Goal: Transaction & Acquisition: Book appointment/travel/reservation

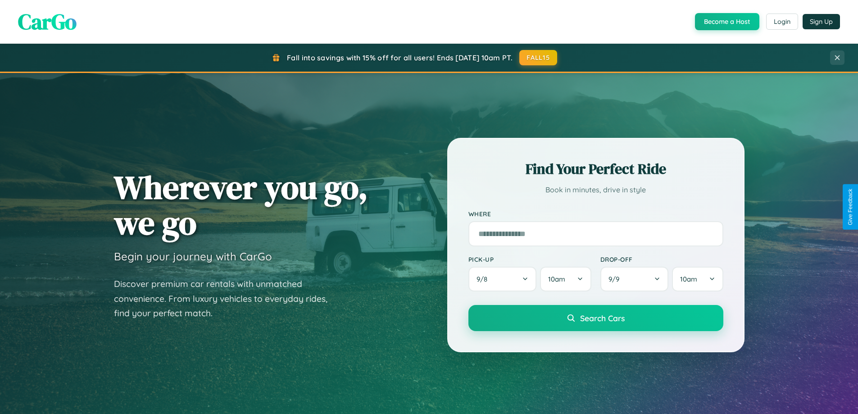
scroll to position [388, 0]
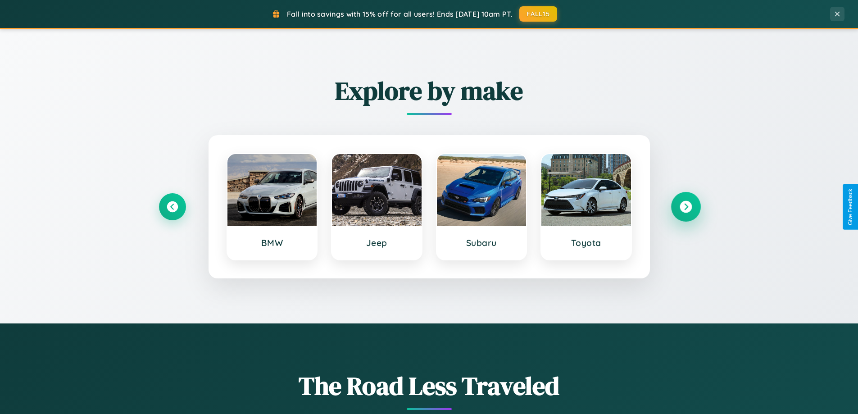
click at [685, 207] on icon at bounding box center [685, 207] width 12 height 12
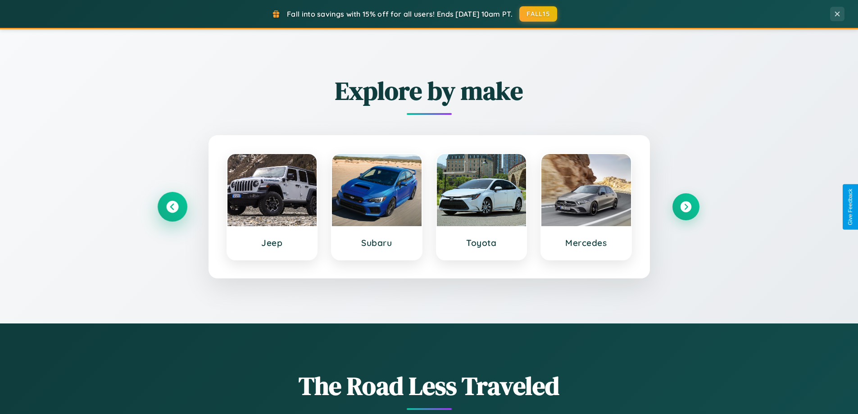
click at [172, 207] on icon at bounding box center [172, 207] width 12 height 12
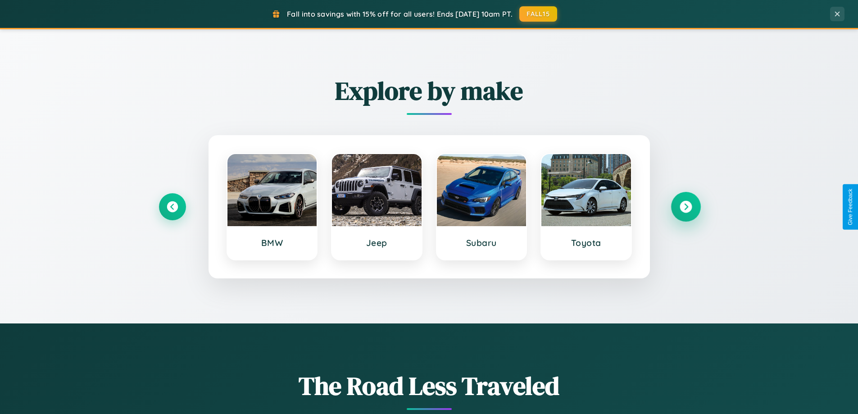
click at [685, 207] on icon at bounding box center [685, 207] width 12 height 12
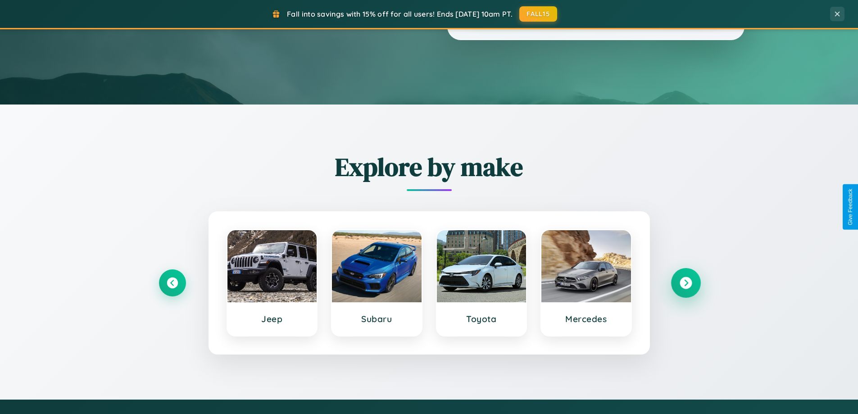
scroll to position [0, 0]
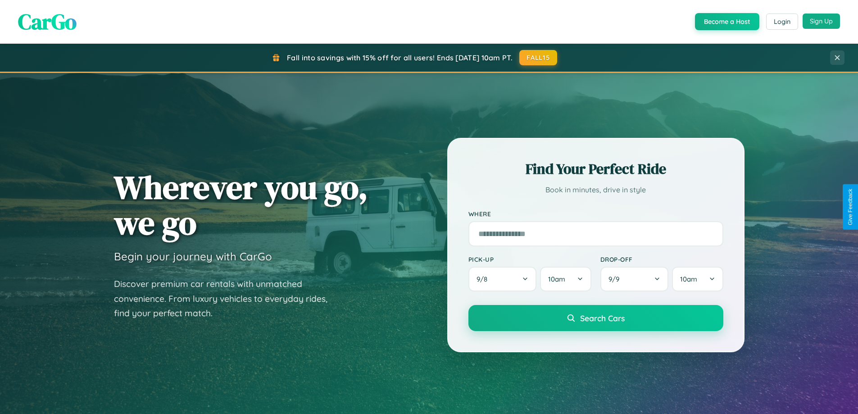
click at [821, 21] on button "Sign Up" at bounding box center [820, 21] width 37 height 15
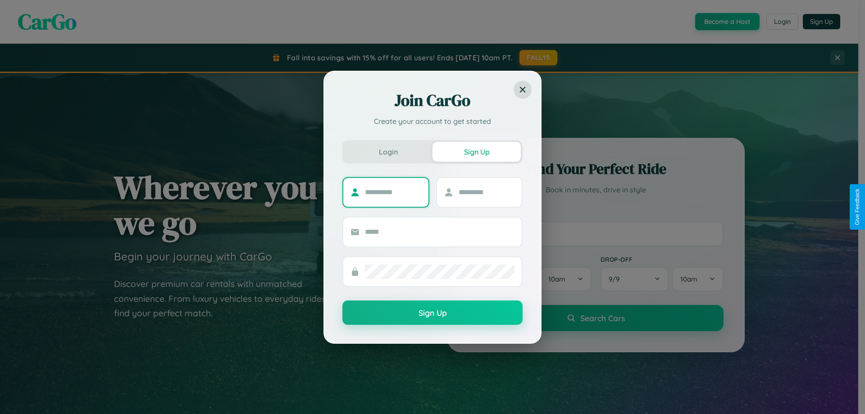
click at [393, 192] on input "text" at bounding box center [393, 192] width 56 height 14
type input "****"
click at [486, 192] on input "text" at bounding box center [486, 192] width 56 height 14
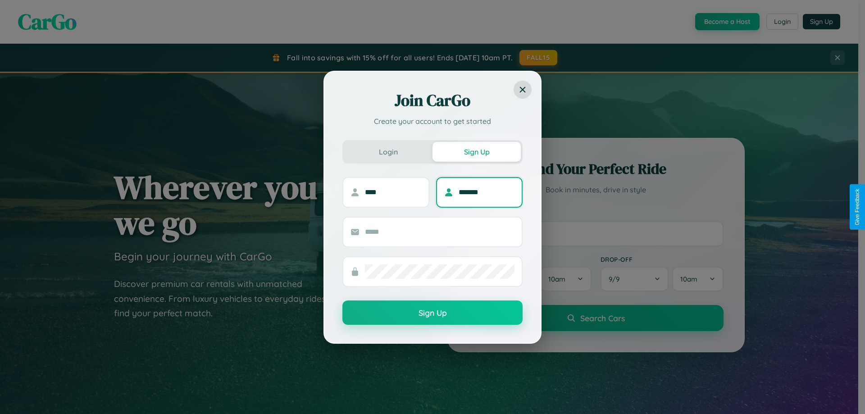
type input "*******"
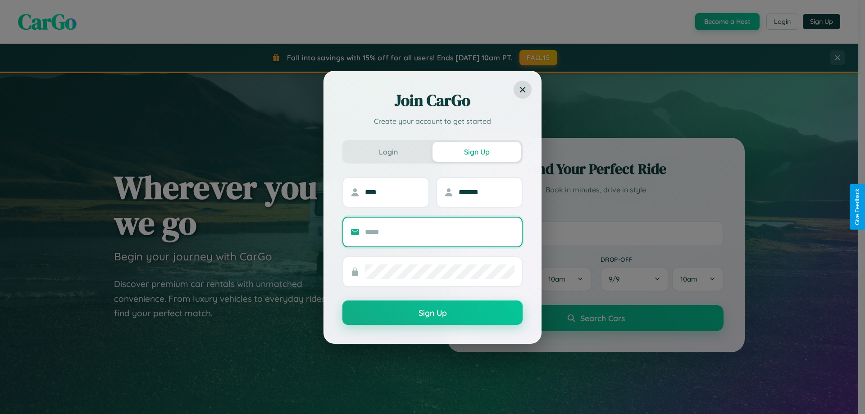
click at [439, 231] on input "text" at bounding box center [439, 232] width 149 height 14
type input "**********"
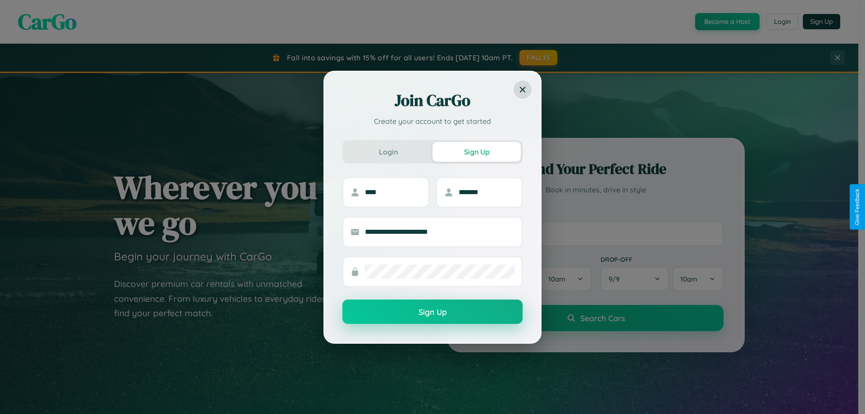
click at [432, 312] on button "Sign Up" at bounding box center [432, 311] width 180 height 24
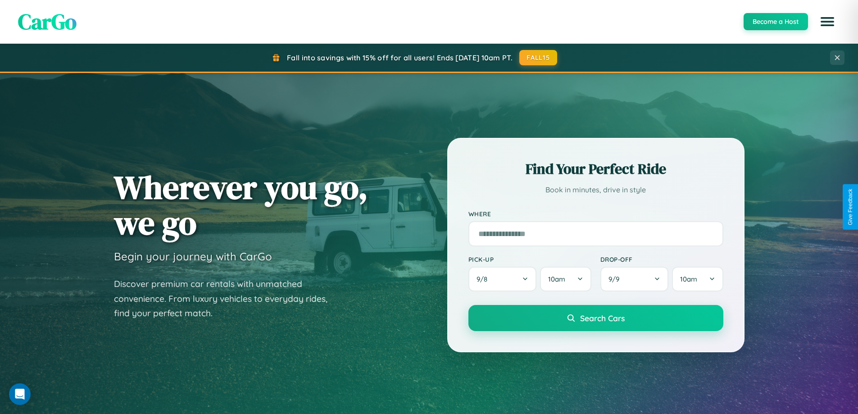
scroll to position [1447, 0]
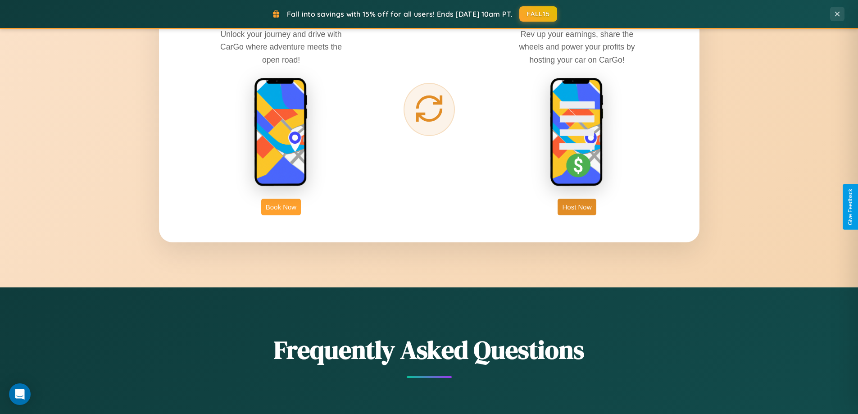
click at [281, 207] on button "Book Now" at bounding box center [281, 207] width 40 height 17
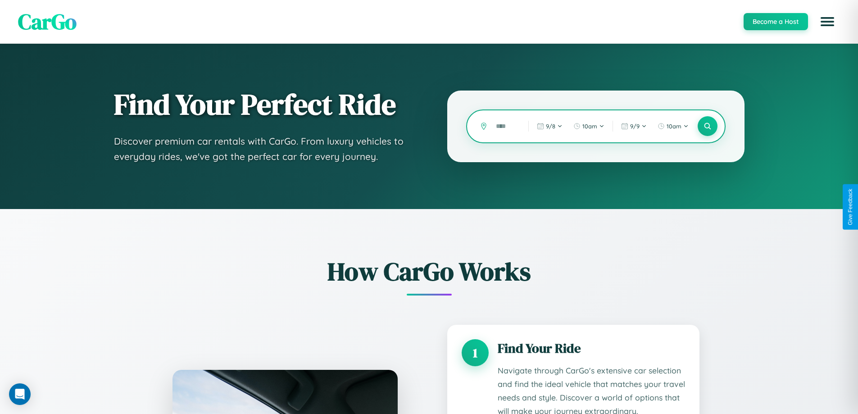
click at [505, 126] on input "text" at bounding box center [505, 126] width 28 height 16
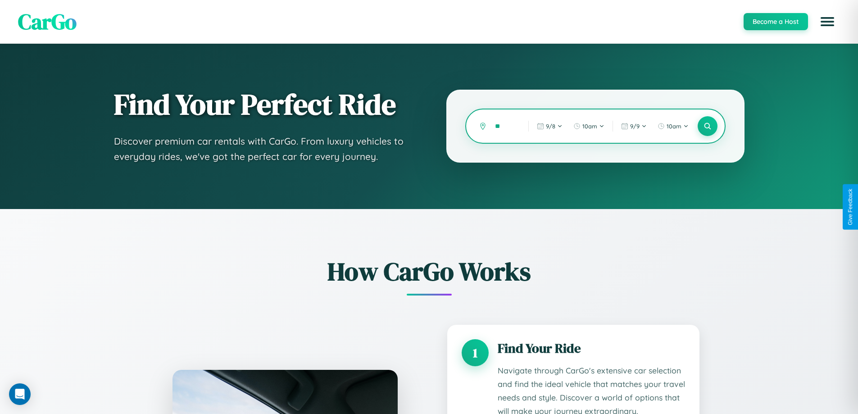
type input "*"
type input "*****"
click at [707, 126] on icon at bounding box center [707, 126] width 9 height 9
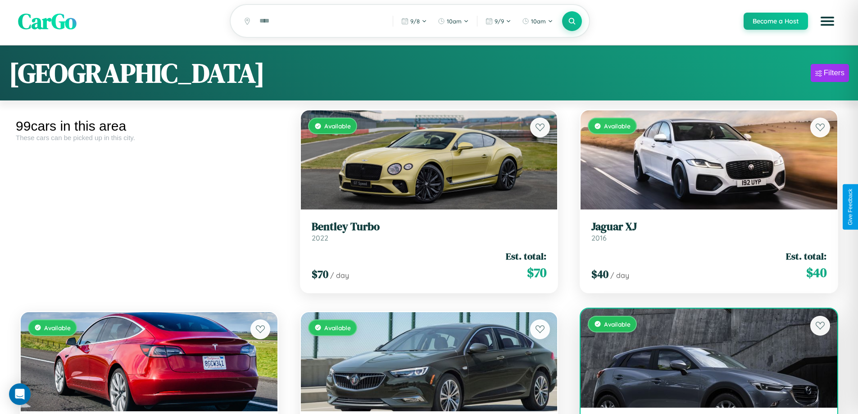
scroll to position [34, 0]
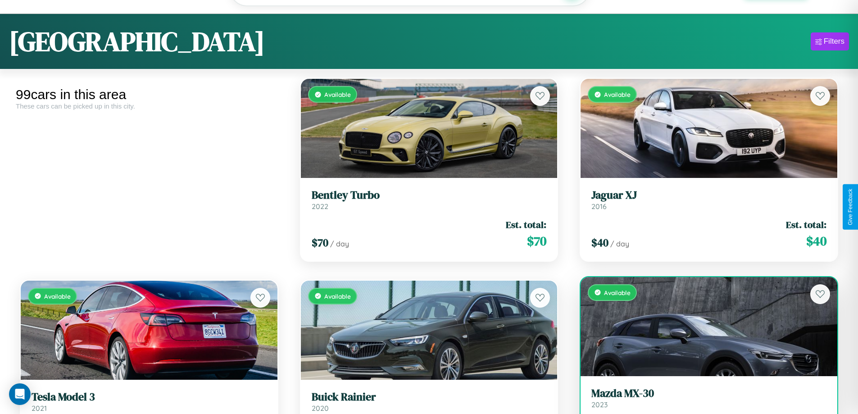
click at [703, 403] on link "Mazda MX-30 2023" at bounding box center [708, 398] width 235 height 22
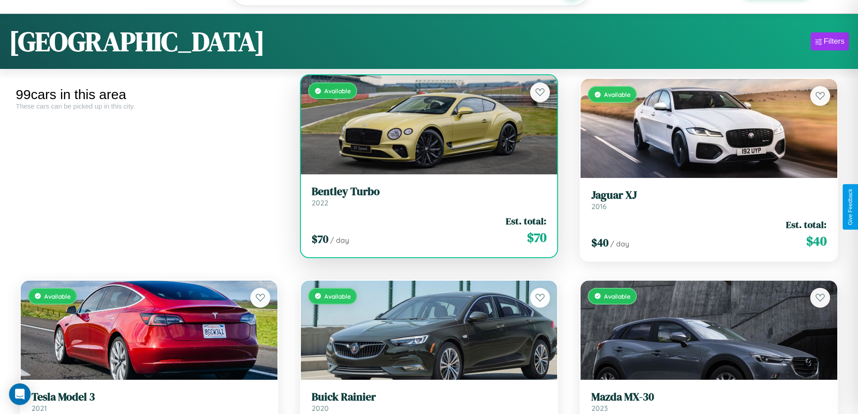
scroll to position [2546, 0]
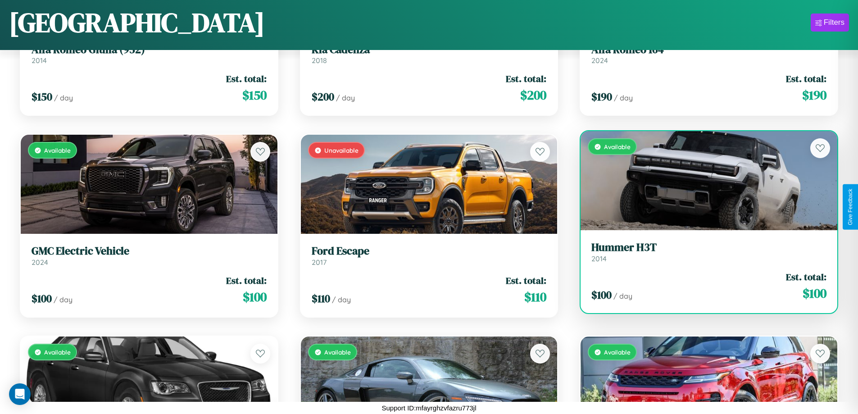
click at [703, 253] on h3 "Hummer H3T" at bounding box center [708, 247] width 235 height 13
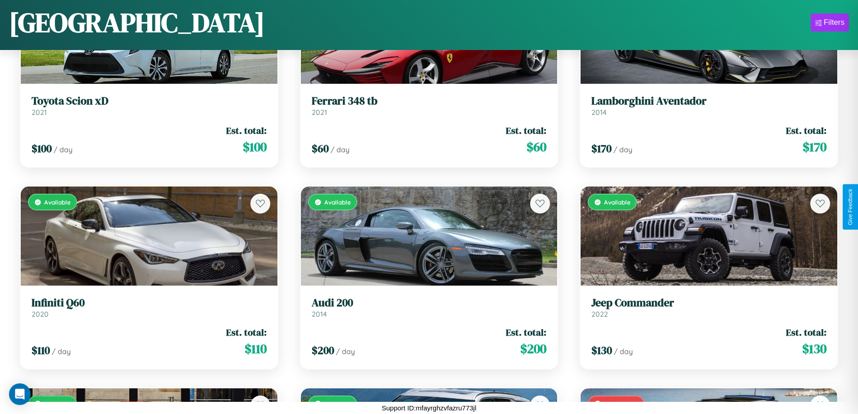
scroll to position [5974, 0]
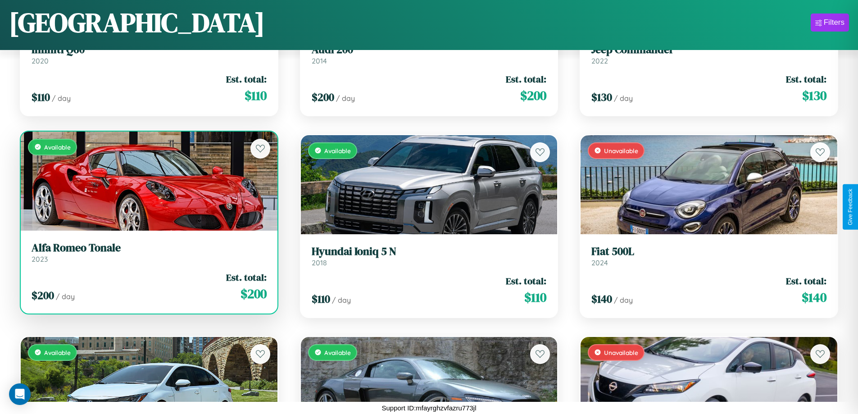
click at [148, 290] on div "$ 200 / day Est. total: $ 200" at bounding box center [149, 287] width 235 height 32
click at [148, 286] on div "$ 200 / day Est. total: $ 200" at bounding box center [149, 287] width 235 height 32
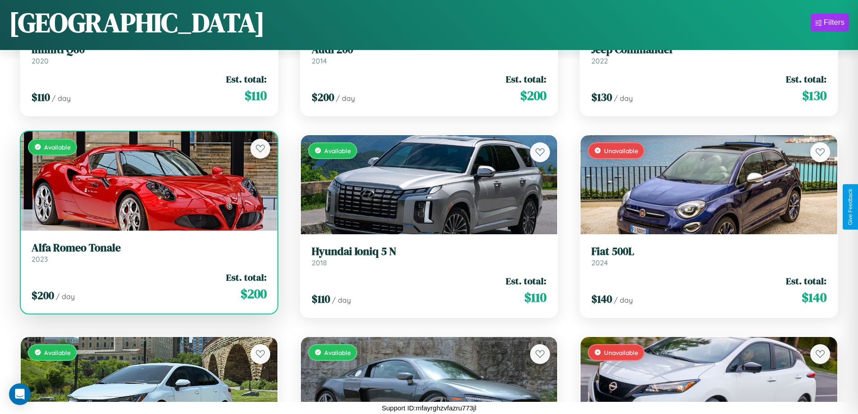
click at [148, 286] on div "$ 200 / day Est. total: $ 200" at bounding box center [149, 287] width 235 height 32
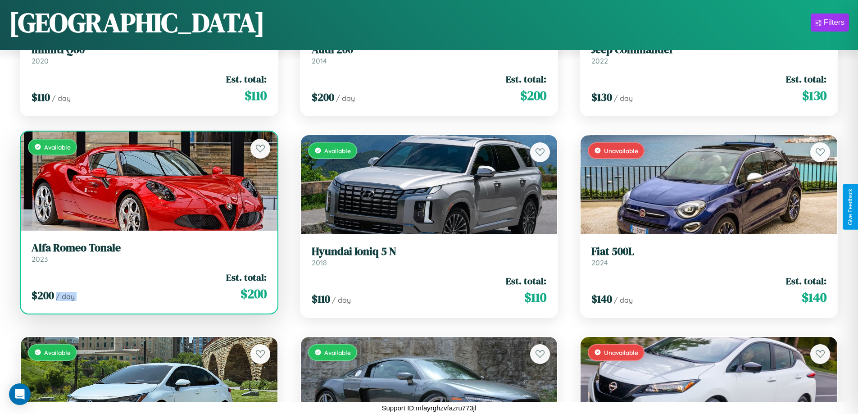
click at [148, 286] on div "$ 200 / day Est. total: $ 200" at bounding box center [149, 287] width 235 height 32
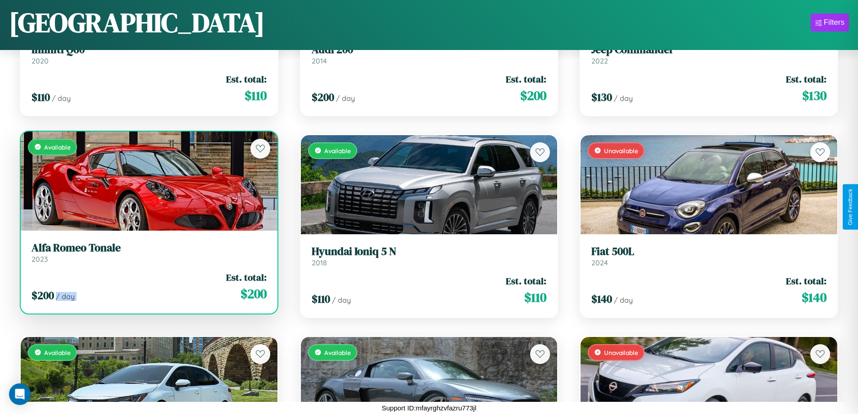
click at [148, 286] on div "$ 200 / day Est. total: $ 200" at bounding box center [149, 287] width 235 height 32
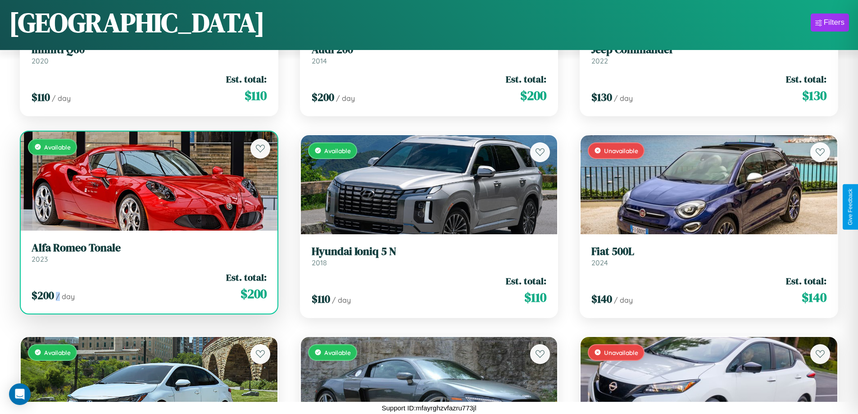
click at [148, 286] on div "$ 200 / day Est. total: $ 200" at bounding box center [149, 287] width 235 height 32
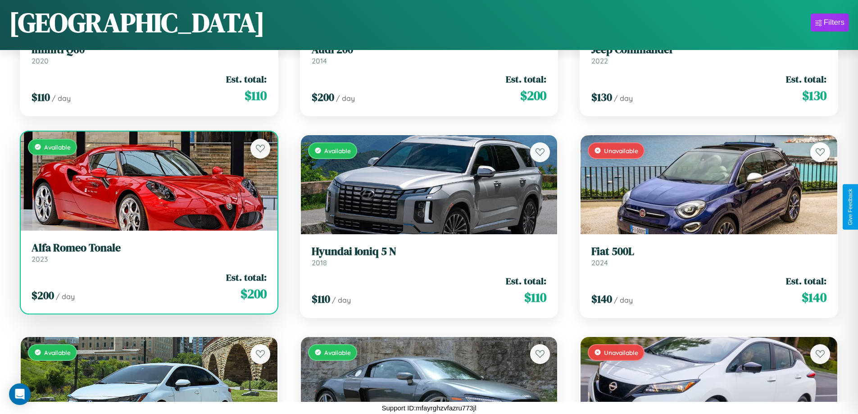
click at [148, 252] on h3 "Alfa Romeo Tonale" at bounding box center [149, 247] width 235 height 13
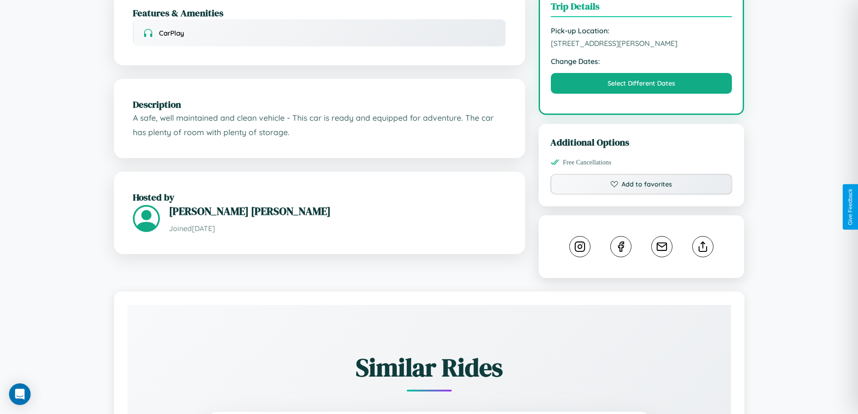
scroll to position [296, 0]
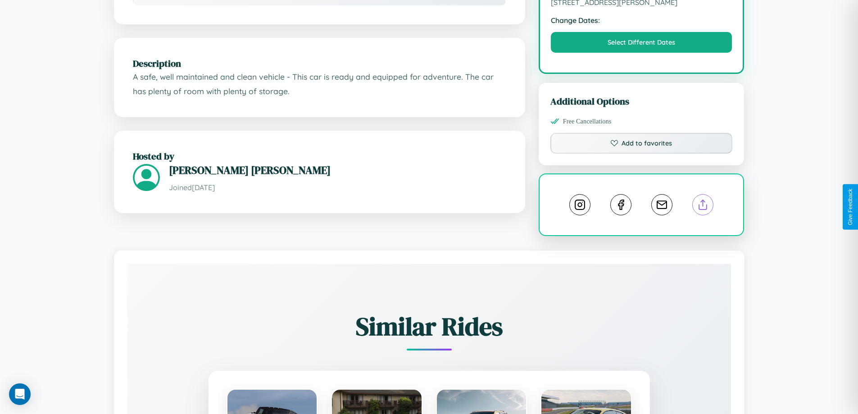
click at [703, 206] on line at bounding box center [703, 203] width 0 height 6
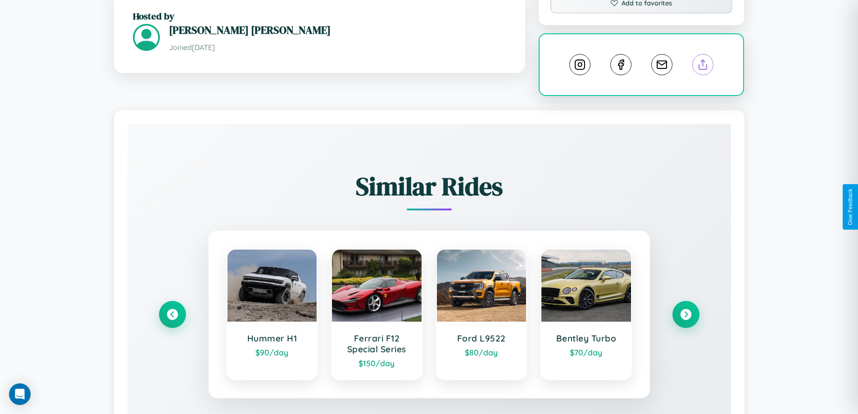
scroll to position [501, 0]
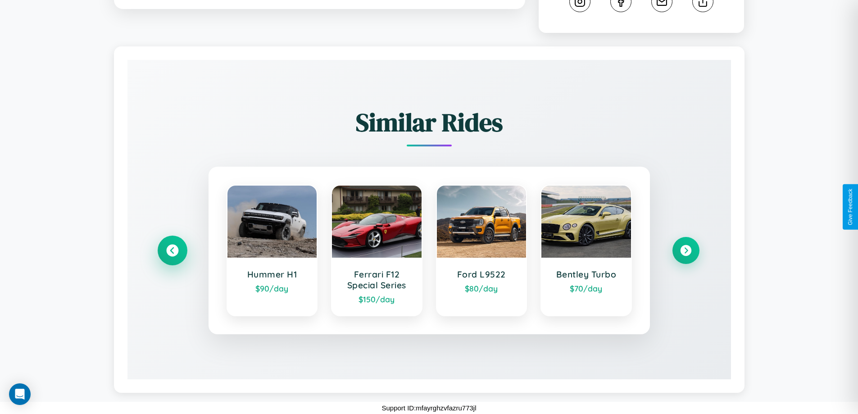
click at [172, 250] on icon at bounding box center [172, 251] width 12 height 12
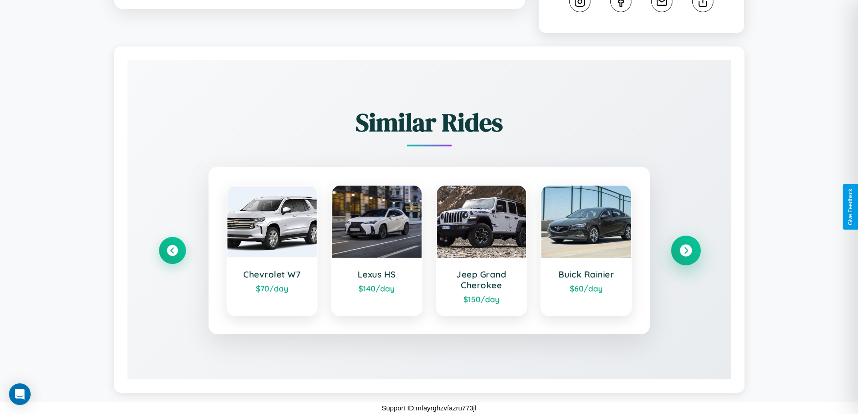
click at [685, 250] on icon at bounding box center [685, 251] width 12 height 12
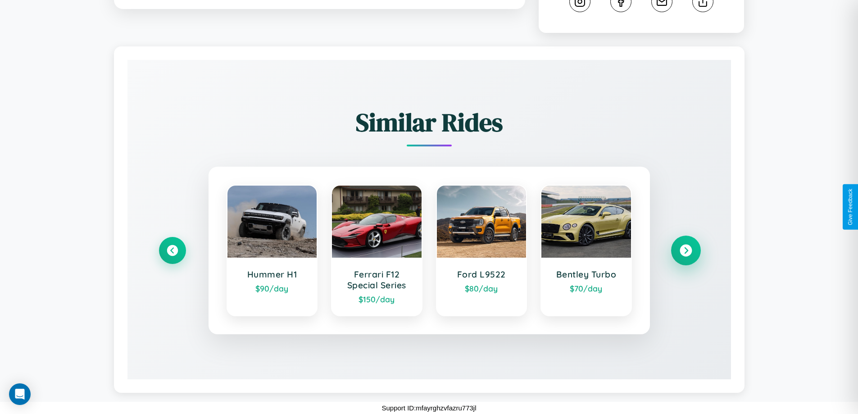
click at [685, 250] on icon at bounding box center [685, 251] width 12 height 12
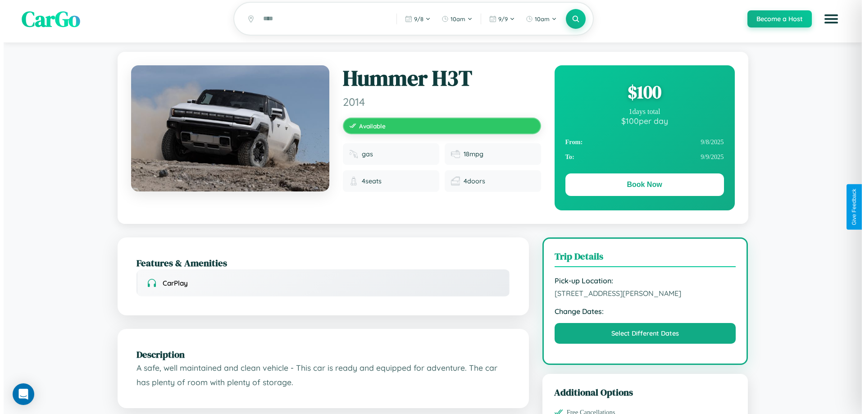
scroll to position [0, 0]
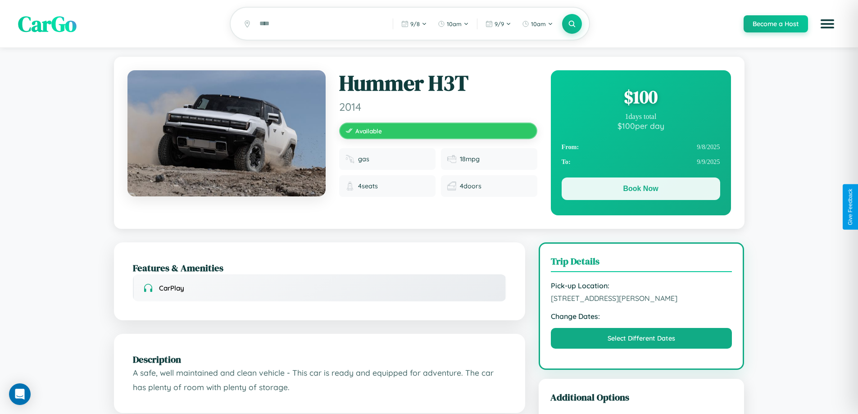
click at [640, 190] on button "Book Now" at bounding box center [641, 188] width 158 height 23
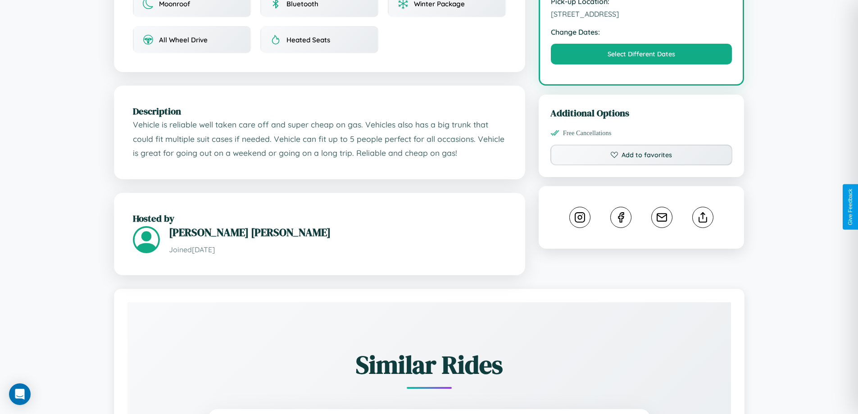
scroll to position [296, 0]
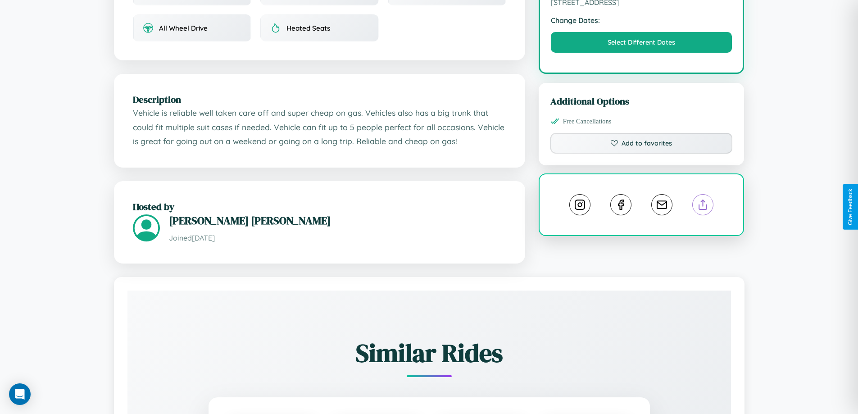
click at [703, 206] on line at bounding box center [703, 203] width 0 height 6
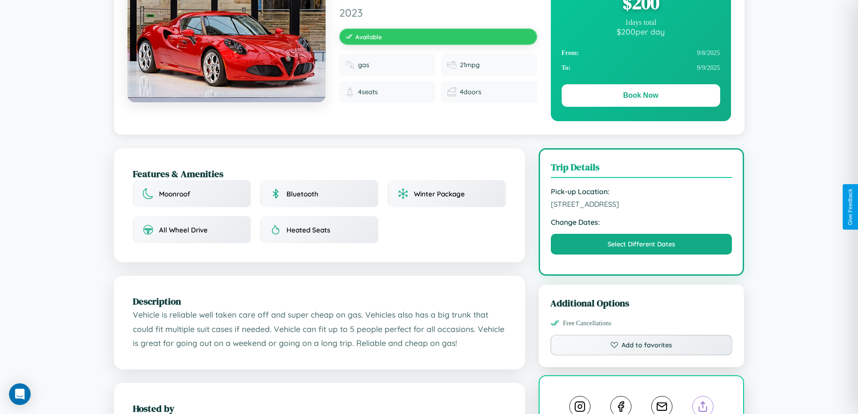
scroll to position [93, 0]
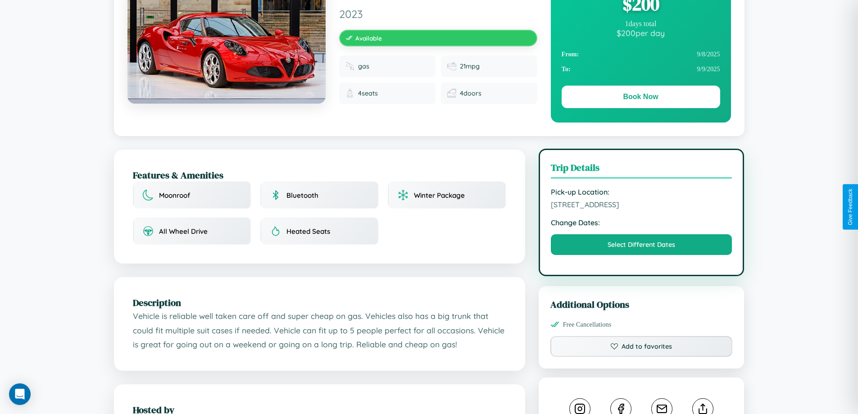
click at [641, 206] on span "[STREET_ADDRESS]" at bounding box center [641, 204] width 181 height 9
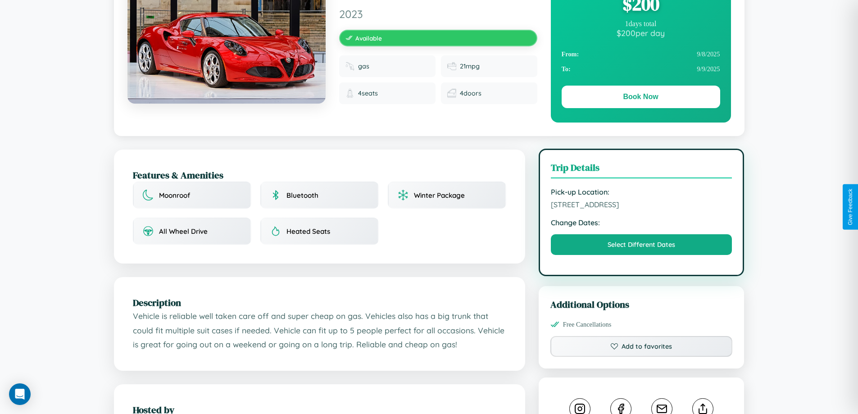
click at [641, 206] on span "[STREET_ADDRESS]" at bounding box center [641, 204] width 181 height 9
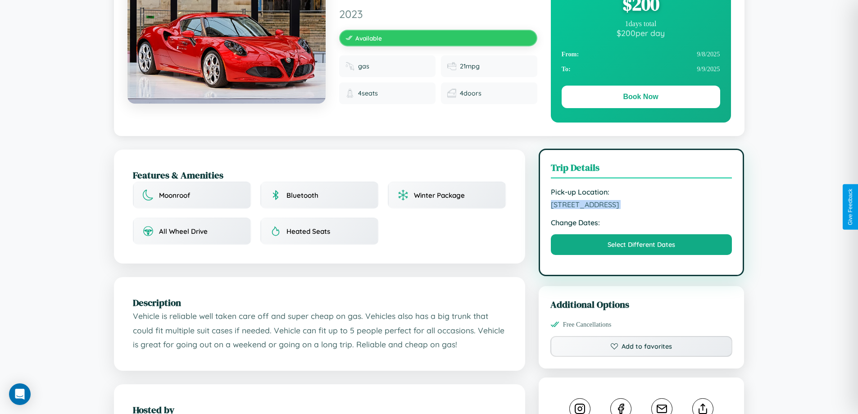
click at [641, 206] on span "[STREET_ADDRESS]" at bounding box center [641, 204] width 181 height 9
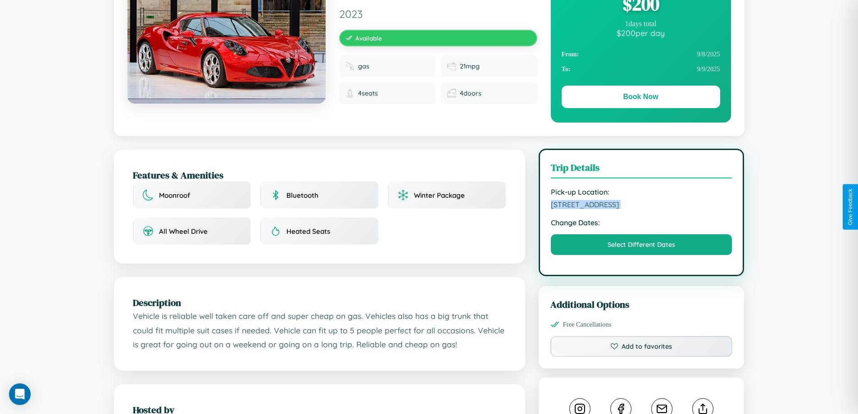
click at [641, 206] on span "[STREET_ADDRESS]" at bounding box center [641, 204] width 181 height 9
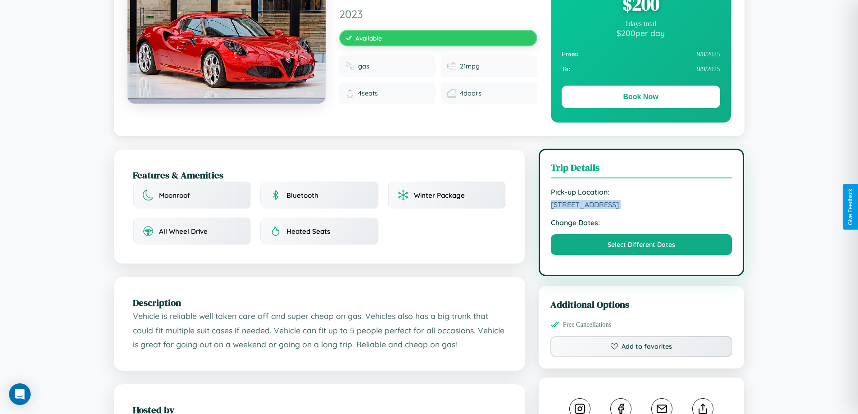
click at [641, 206] on span "[STREET_ADDRESS]" at bounding box center [641, 204] width 181 height 9
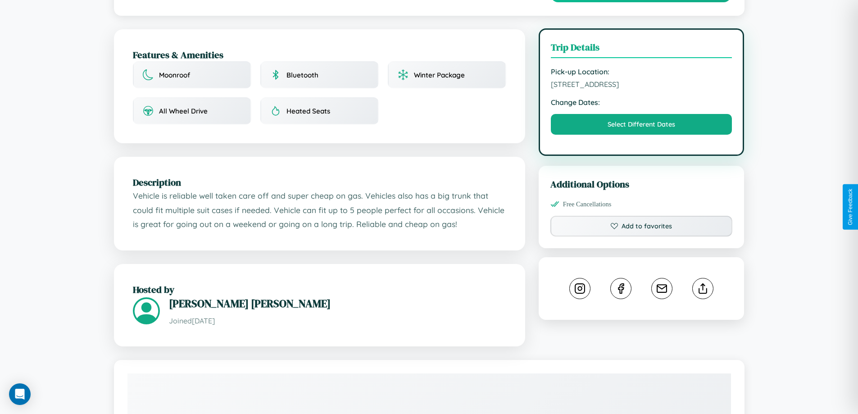
scroll to position [234, 0]
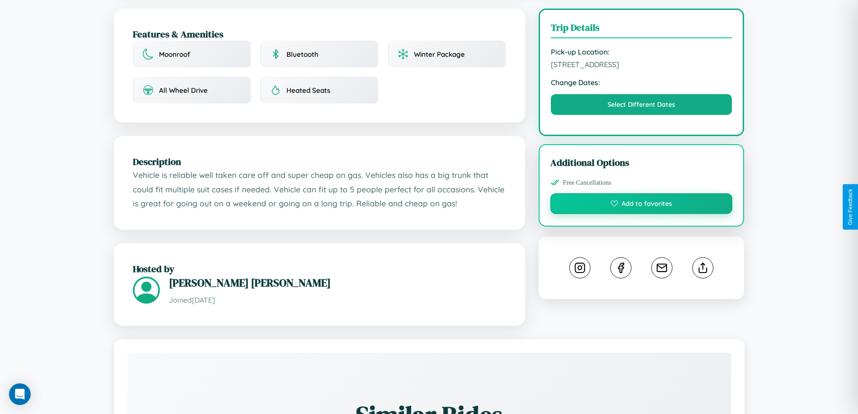
click at [641, 205] on button "Add to favorites" at bounding box center [641, 203] width 182 height 21
